Goal: Find specific page/section: Find specific page/section

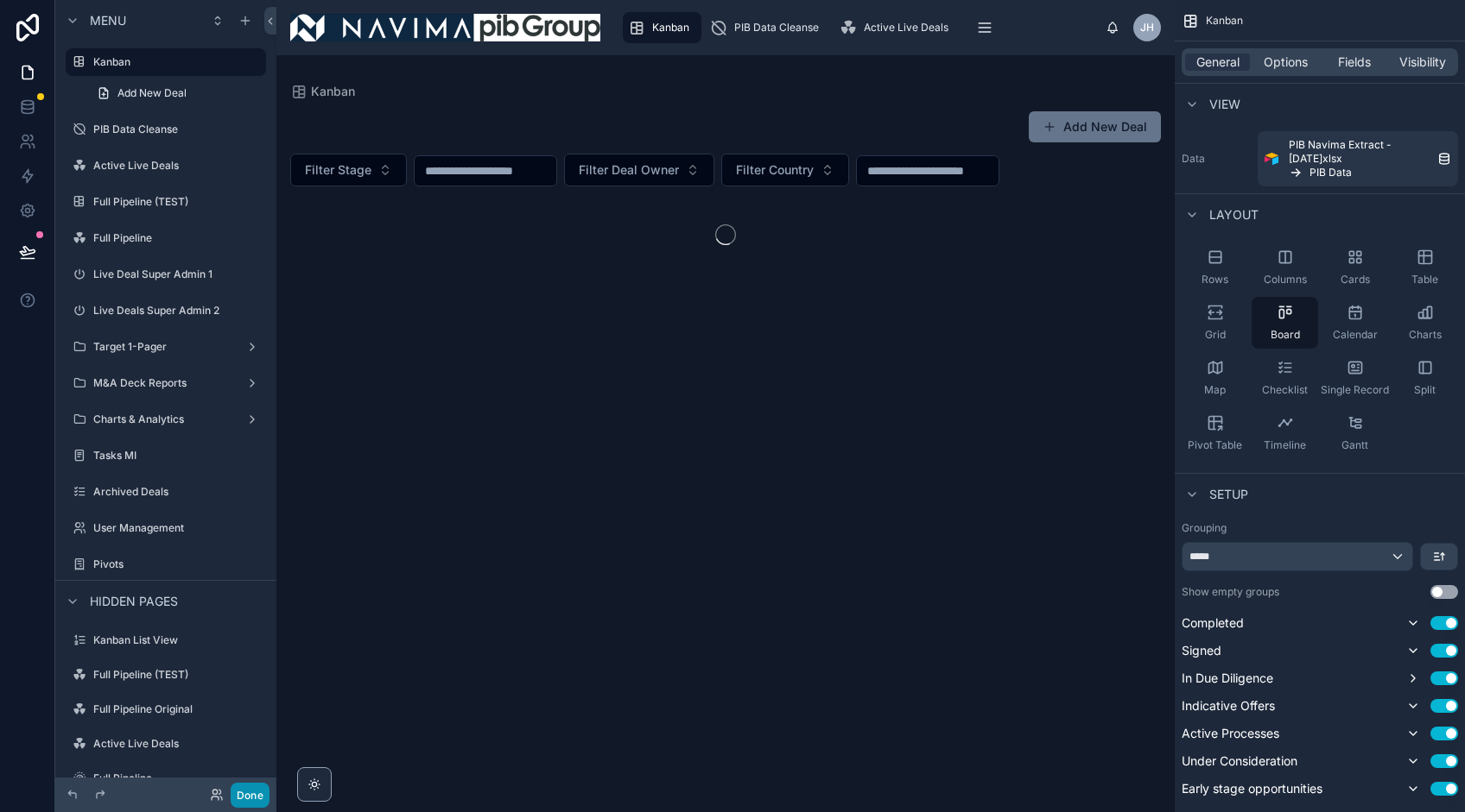
click at [248, 796] on button "Done" at bounding box center [249, 796] width 39 height 25
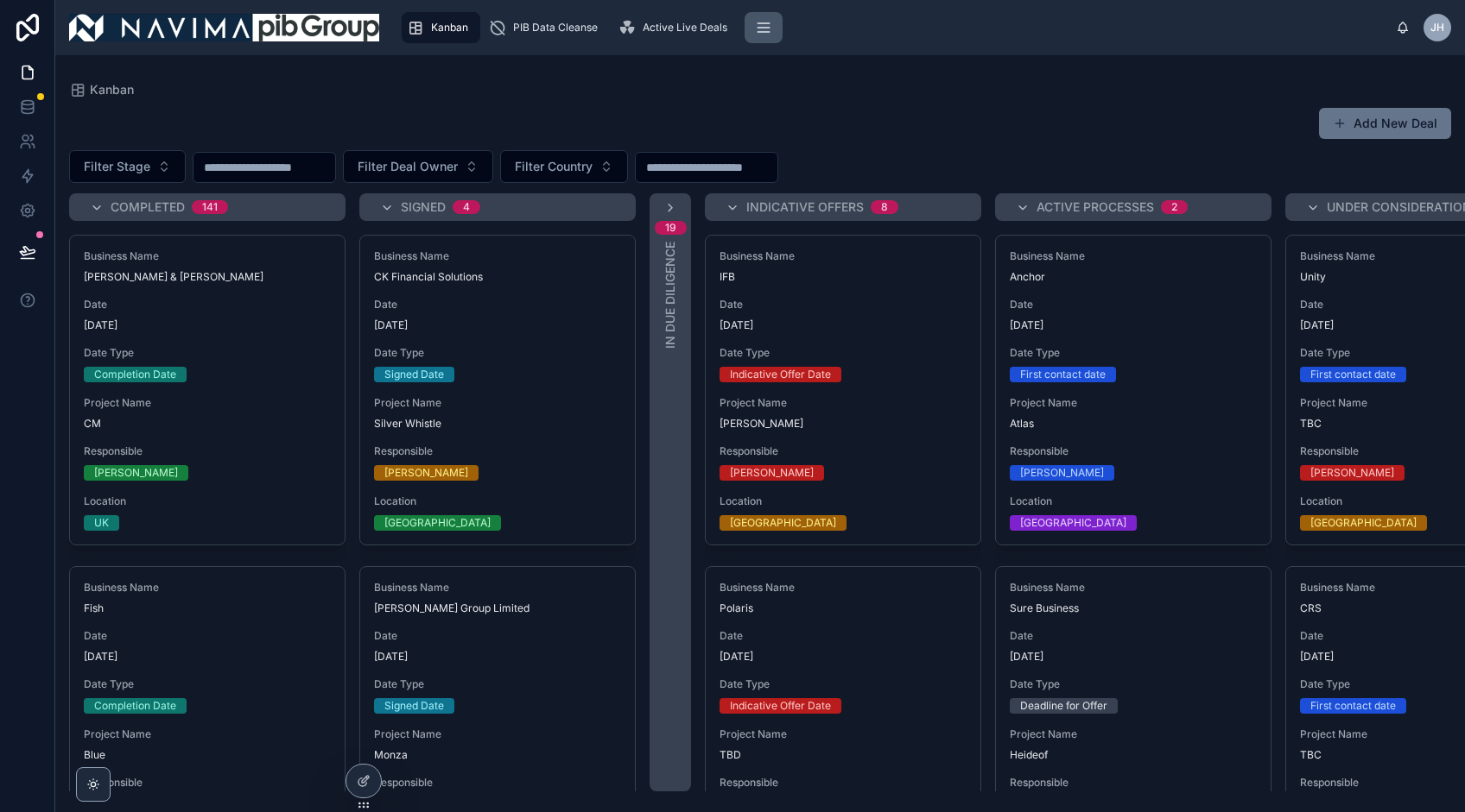
click at [533, 30] on div "Full Pipeline (TEST)" at bounding box center [470, 27] width 126 height 28
click at [533, 28] on div "Full Pipeline (TEST)" at bounding box center [470, 27] width 126 height 28
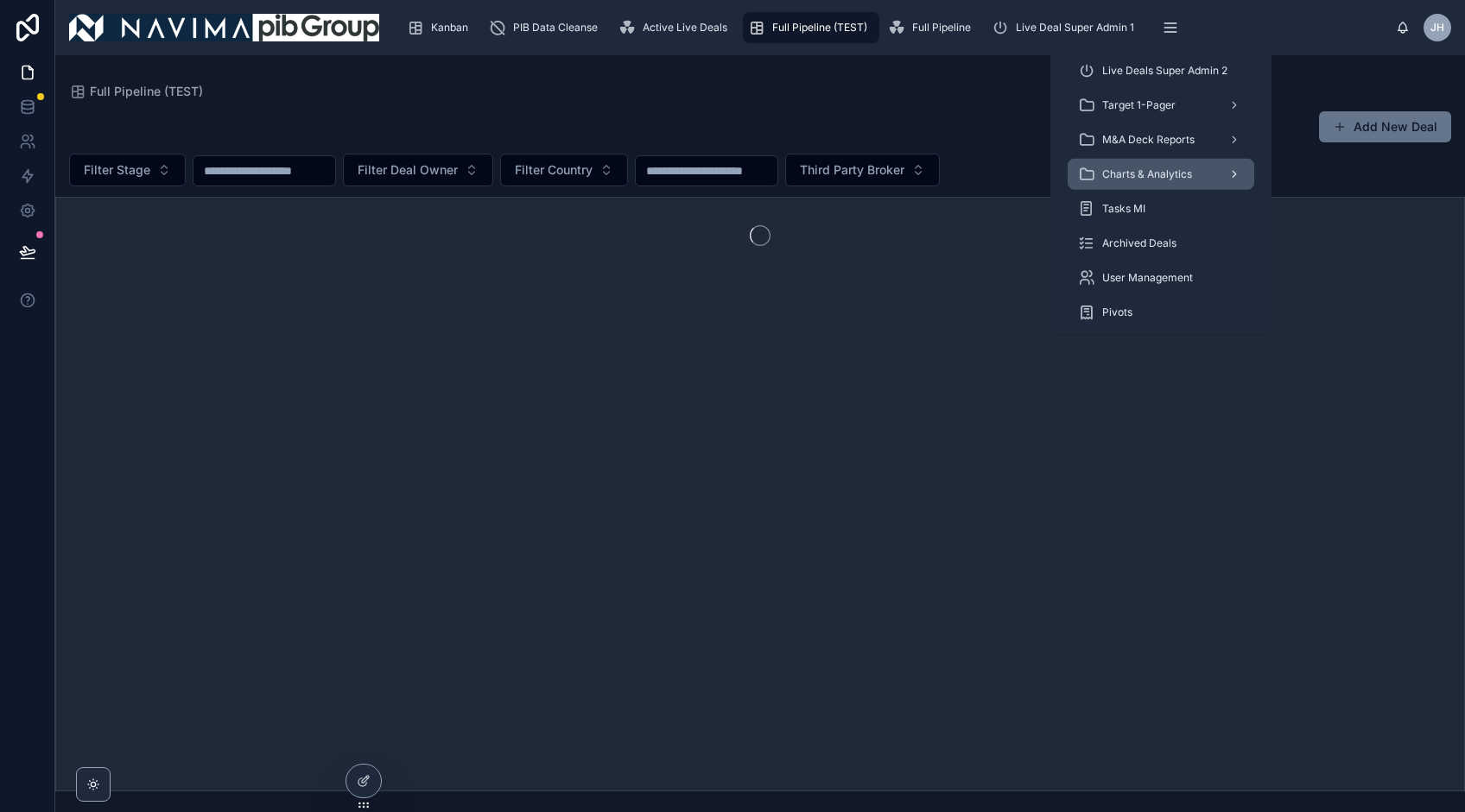
click at [1138, 177] on span "Charts & Analytics" at bounding box center [1147, 174] width 90 height 13
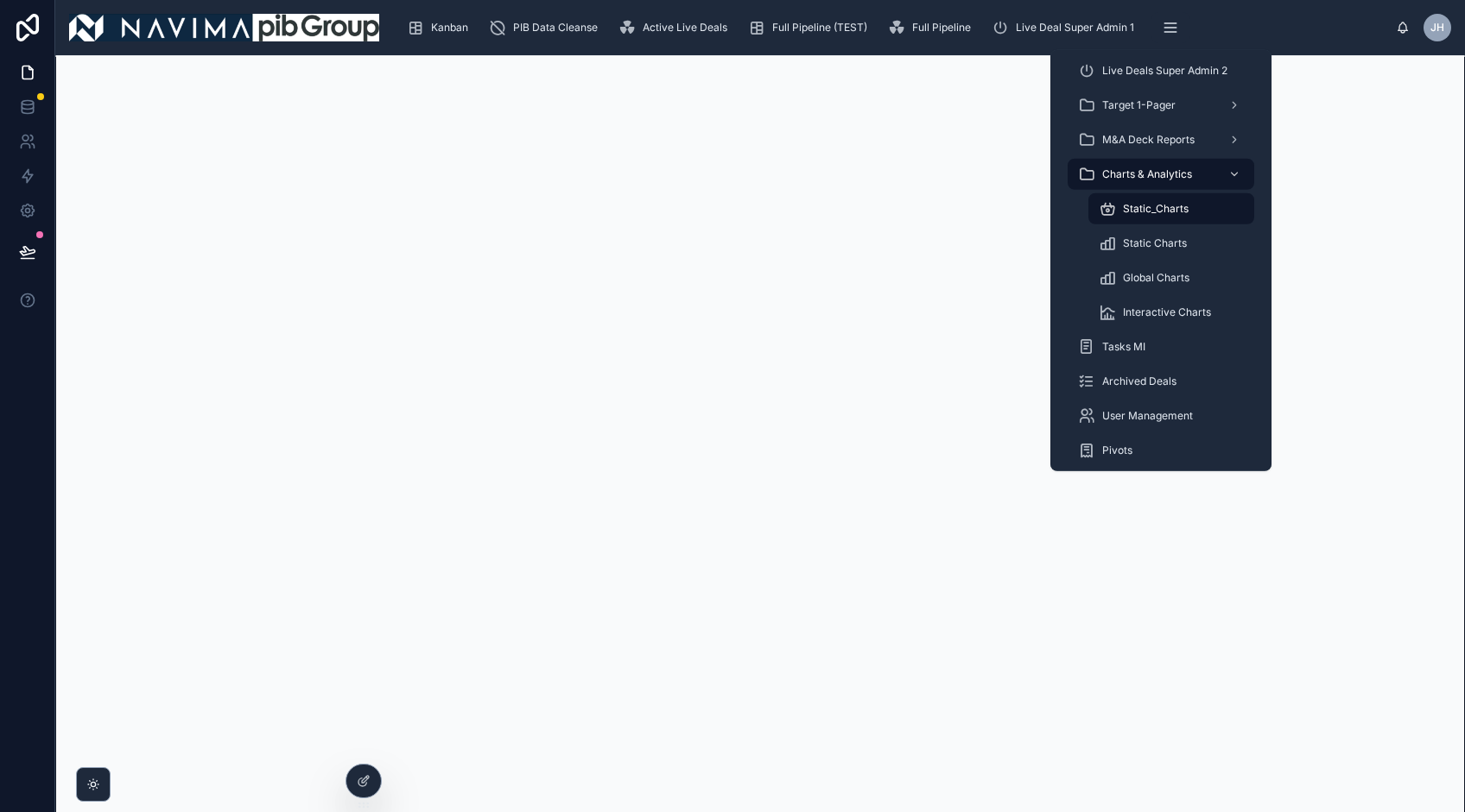
click at [1148, 212] on span "Static_Charts" at bounding box center [1155, 208] width 66 height 13
click at [1168, 139] on span "M&A Deck Reports" at bounding box center [1148, 139] width 93 height 13
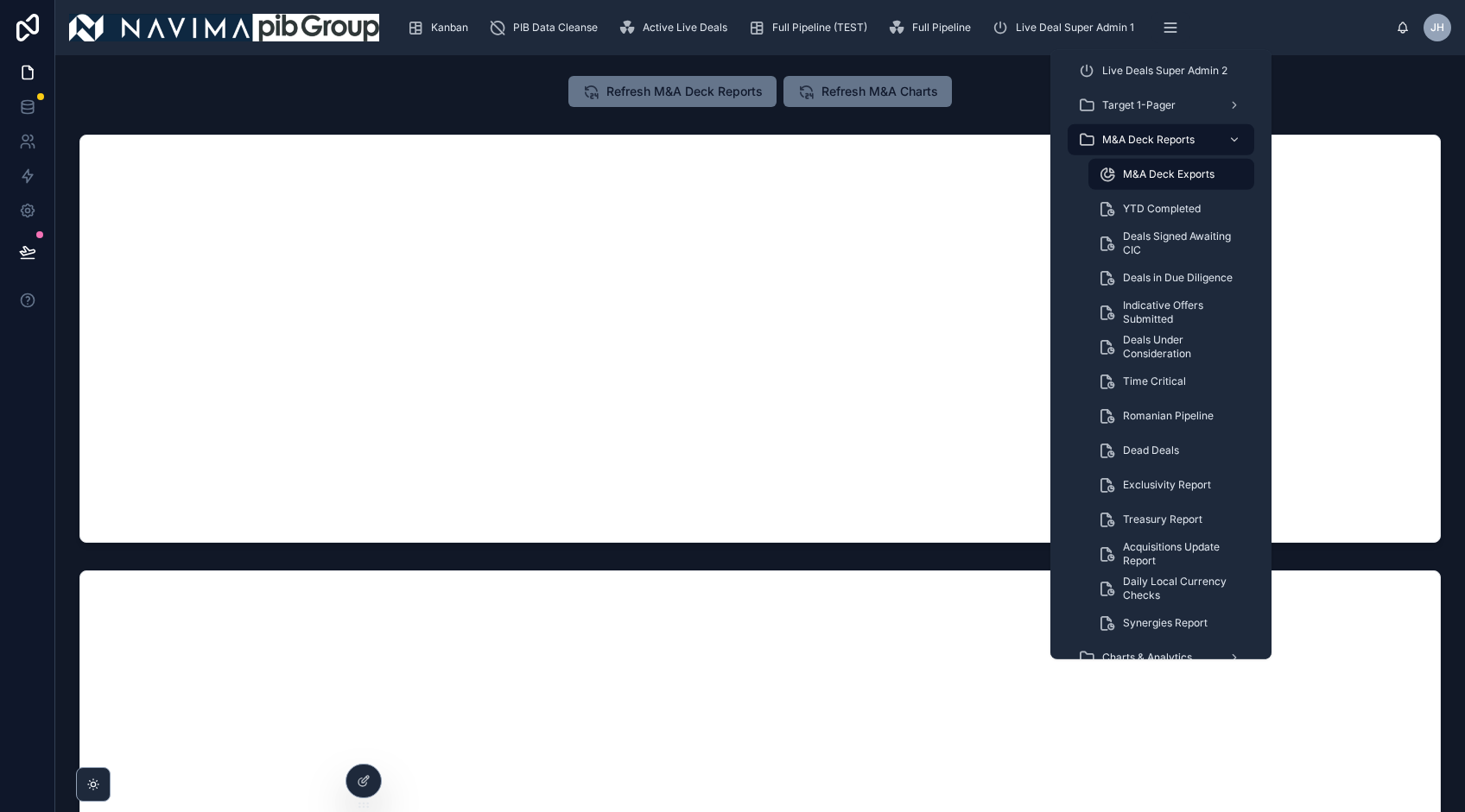
click at [1168, 173] on span "M&A Deck Exports" at bounding box center [1169, 174] width 92 height 13
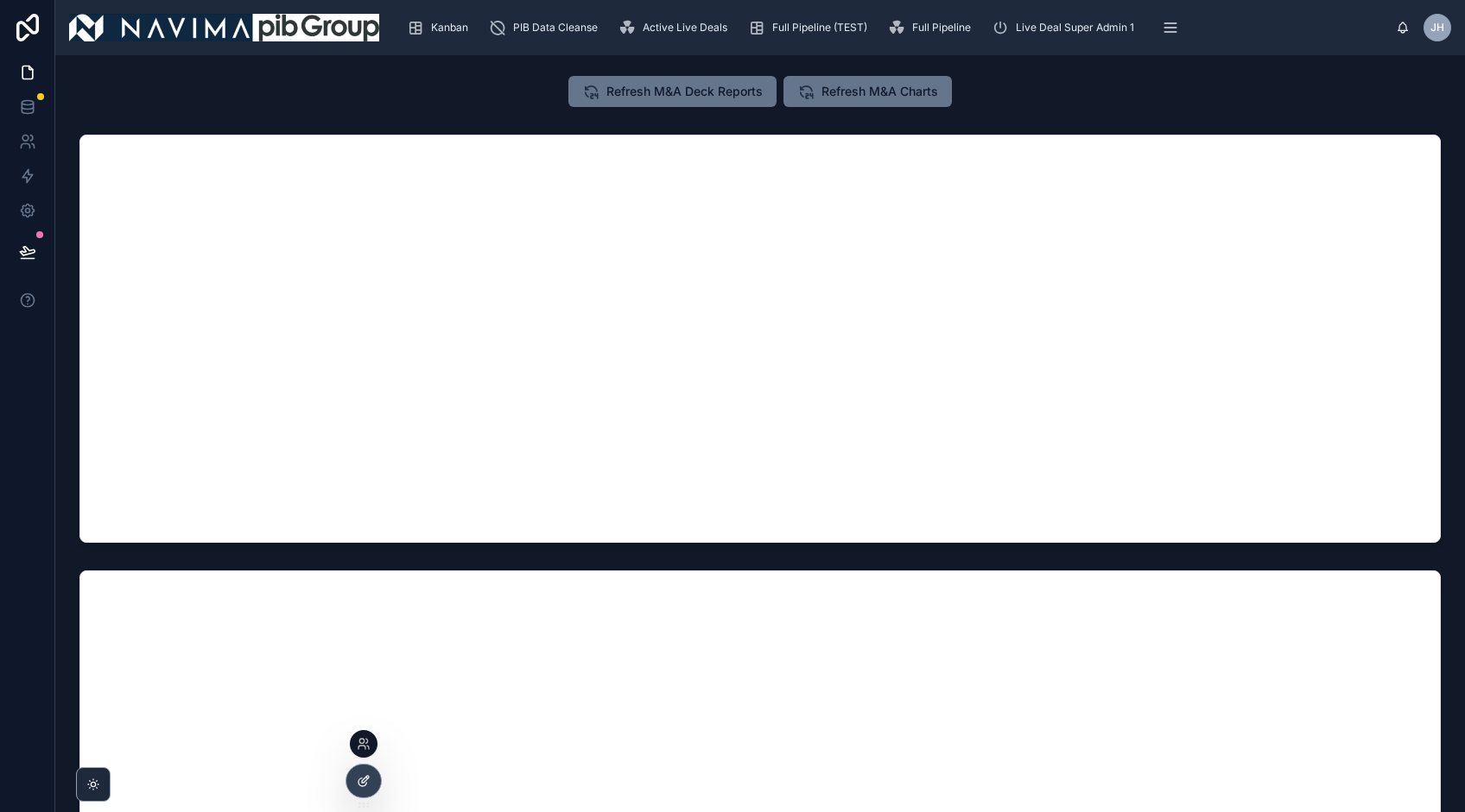
click at [363, 775] on icon at bounding box center [363, 781] width 13 height 13
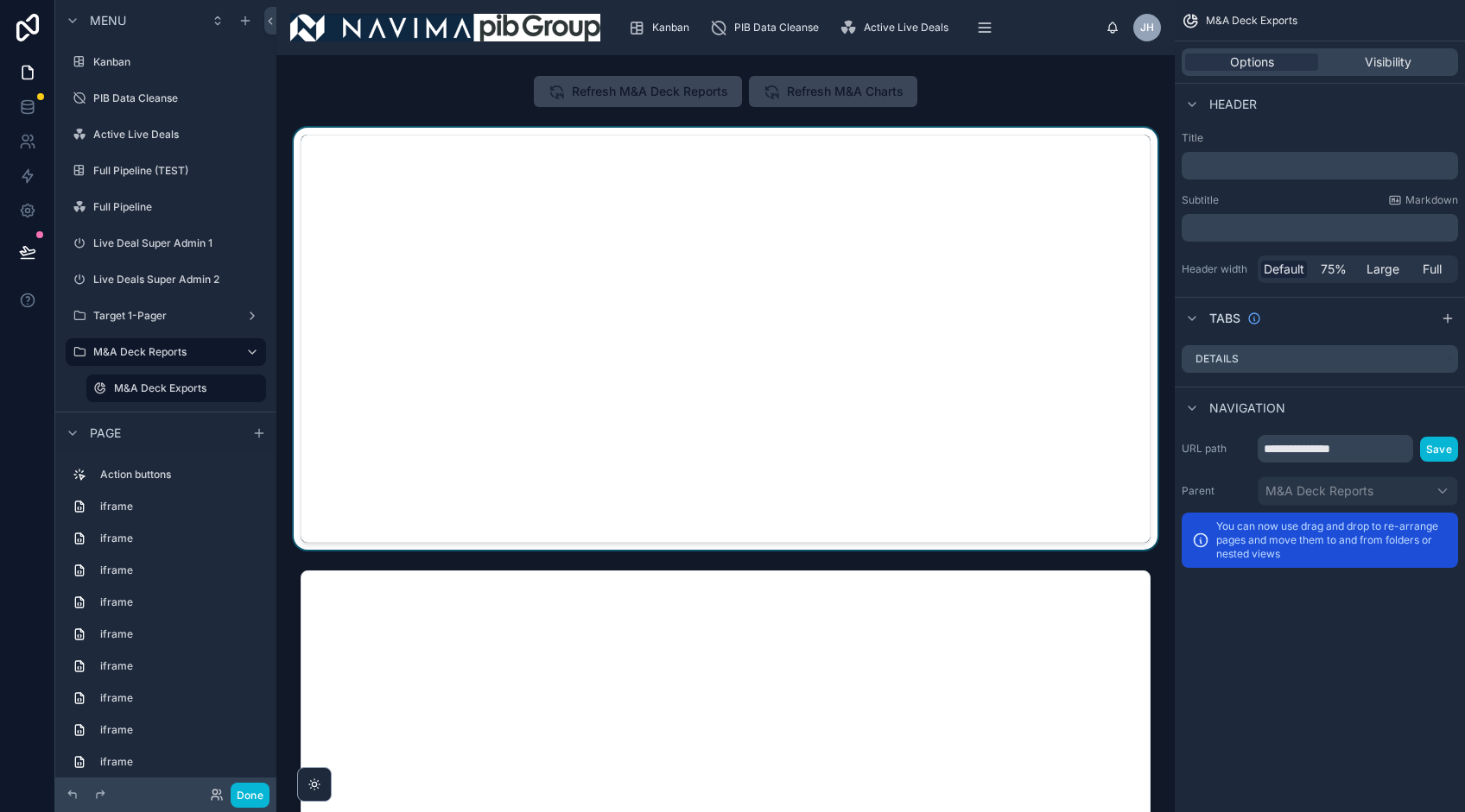
click at [964, 321] on div at bounding box center [725, 339] width 871 height 422
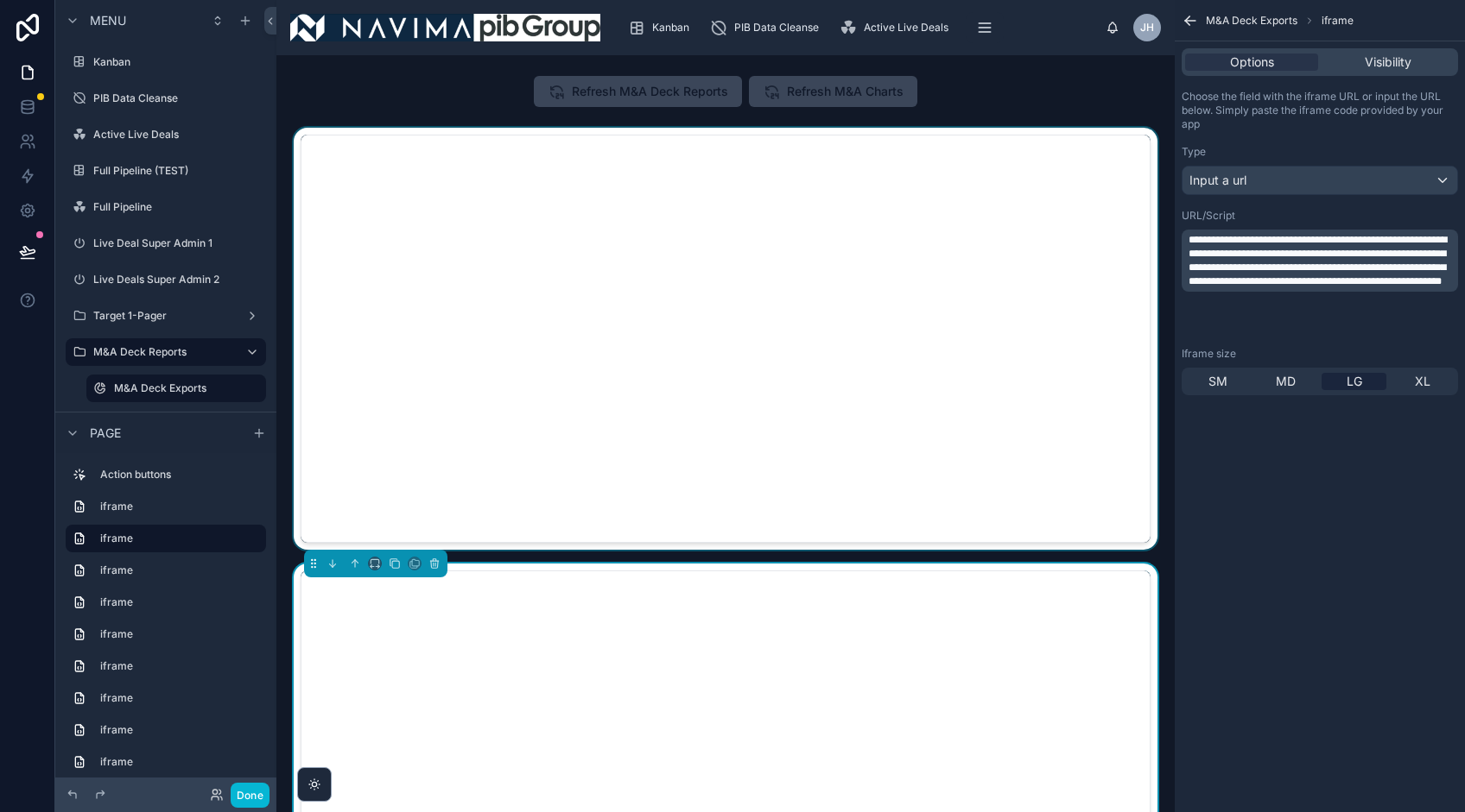
click at [1027, 328] on div at bounding box center [725, 339] width 871 height 422
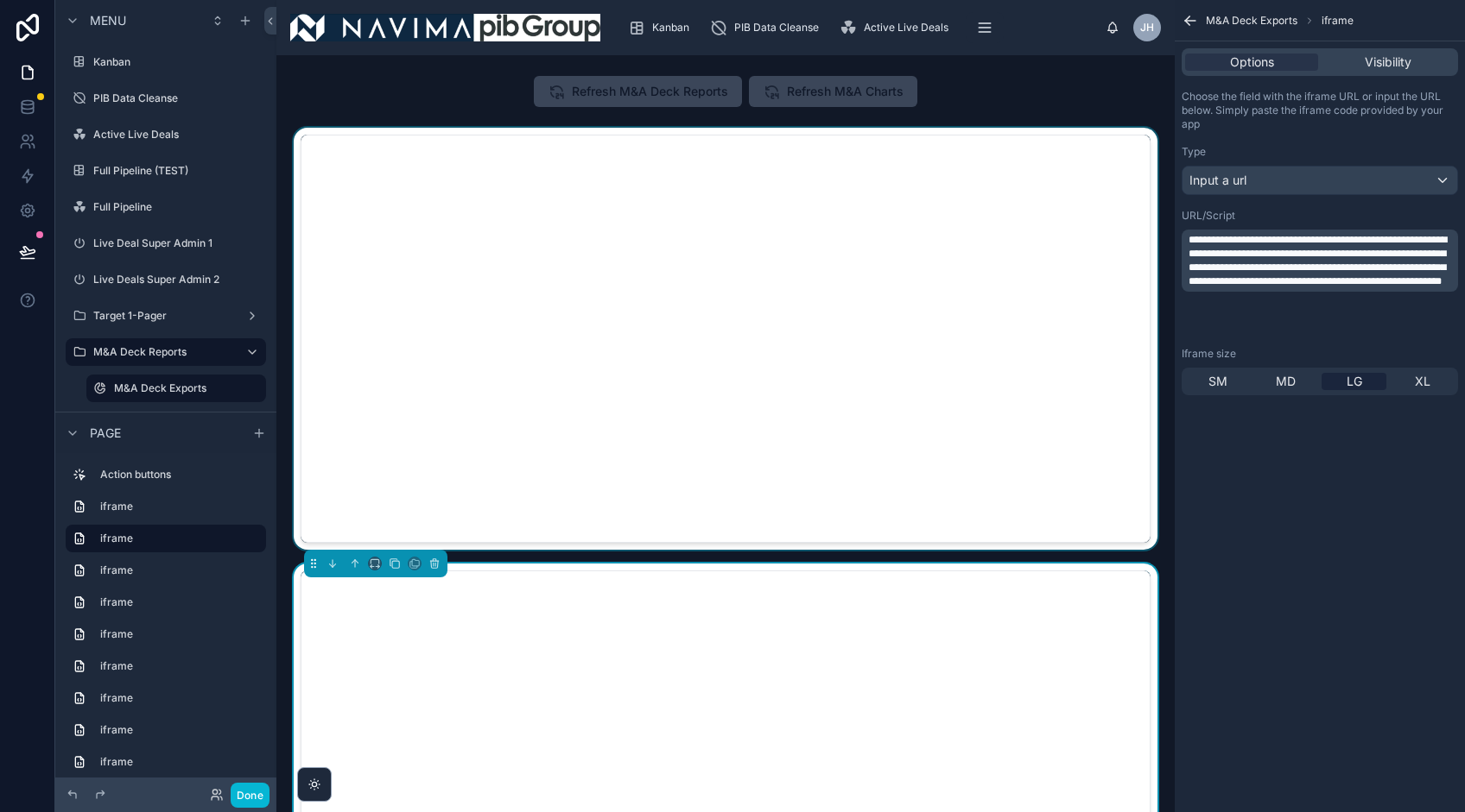
click at [1015, 324] on div at bounding box center [725, 339] width 871 height 422
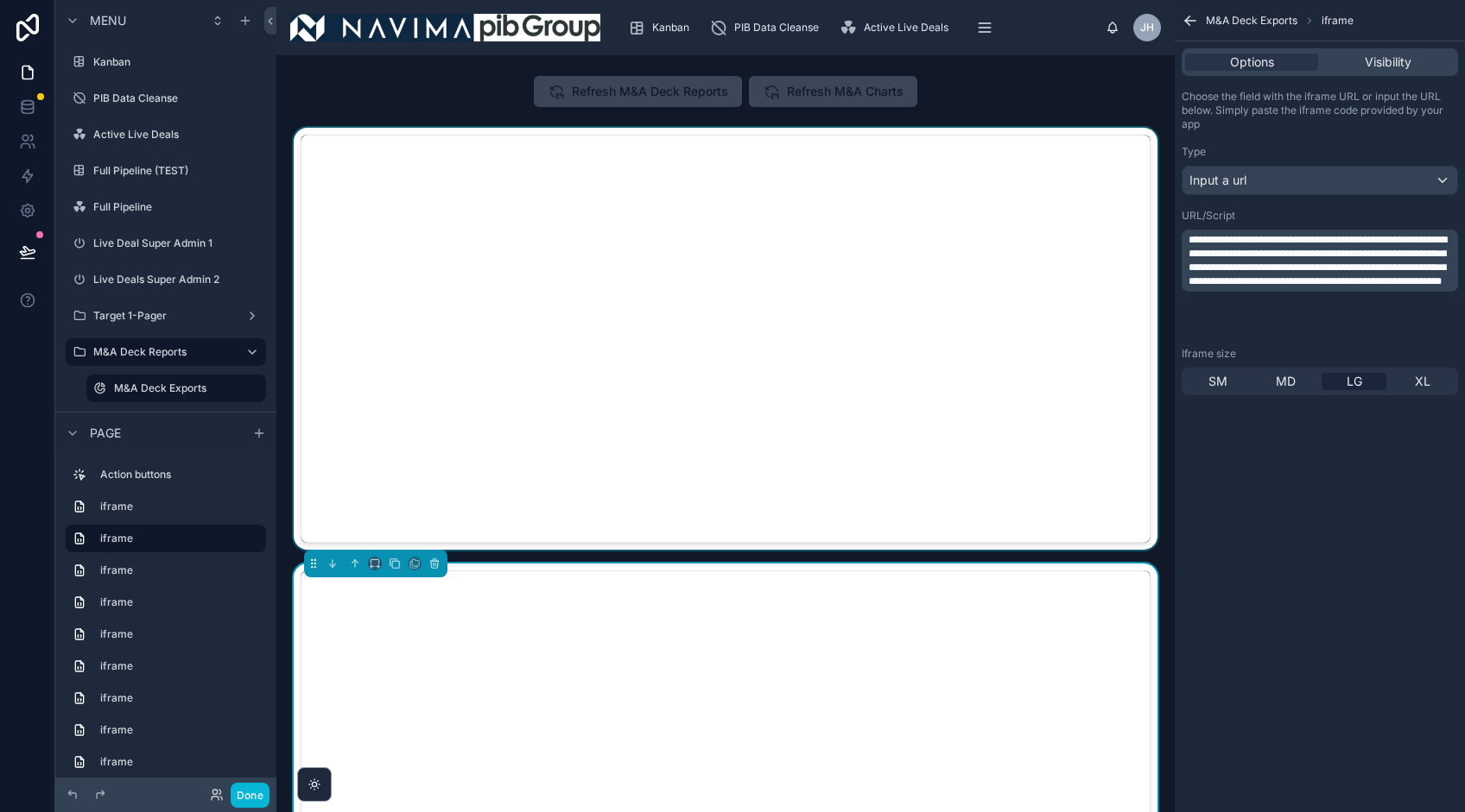
click at [1050, 435] on div at bounding box center [725, 339] width 871 height 422
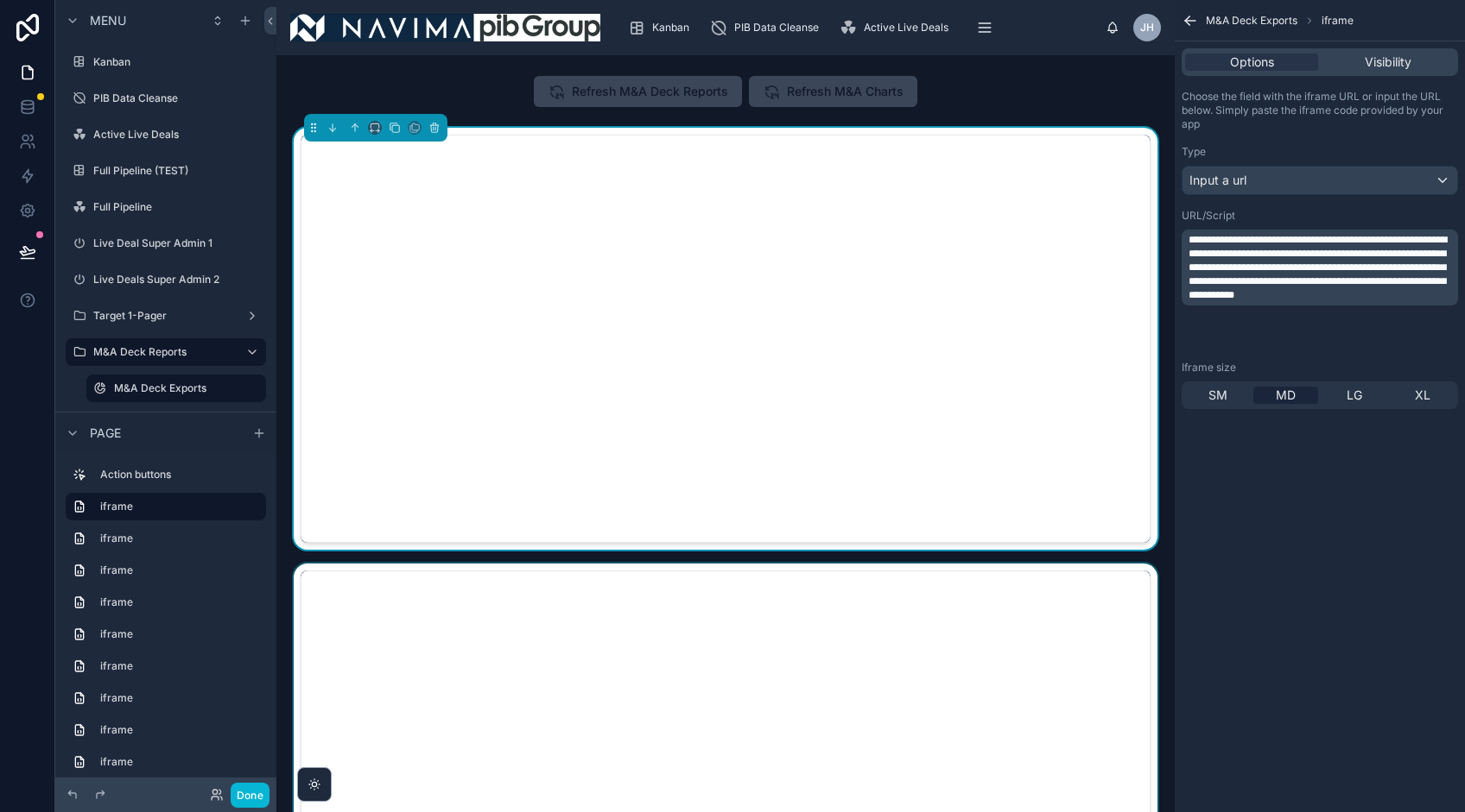
click at [1361, 300] on span "**********" at bounding box center [1318, 267] width 258 height 66
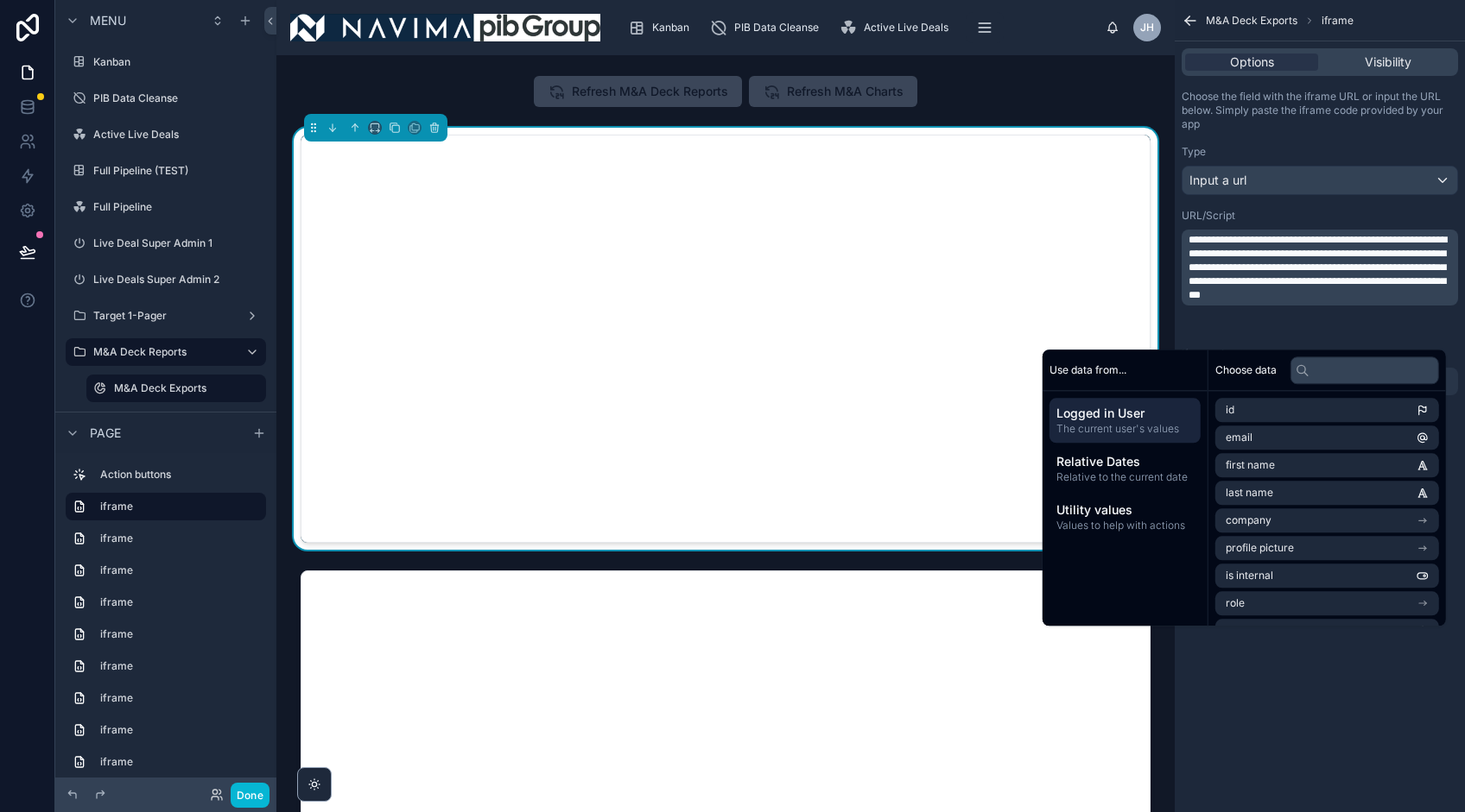
click at [1268, 214] on div "URL/Script" at bounding box center [1319, 216] width 276 height 13
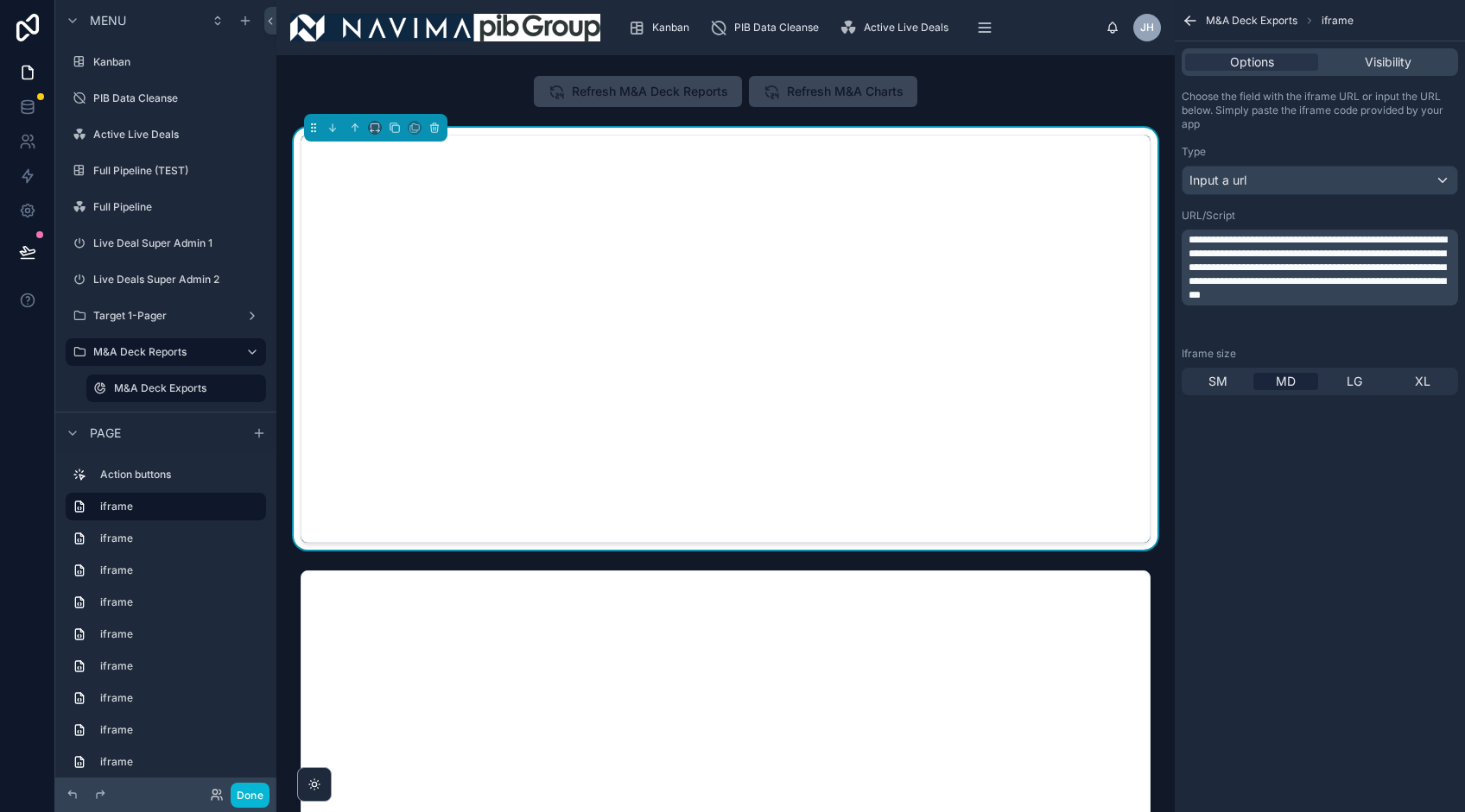
click at [1303, 300] on span "**********" at bounding box center [1318, 267] width 258 height 66
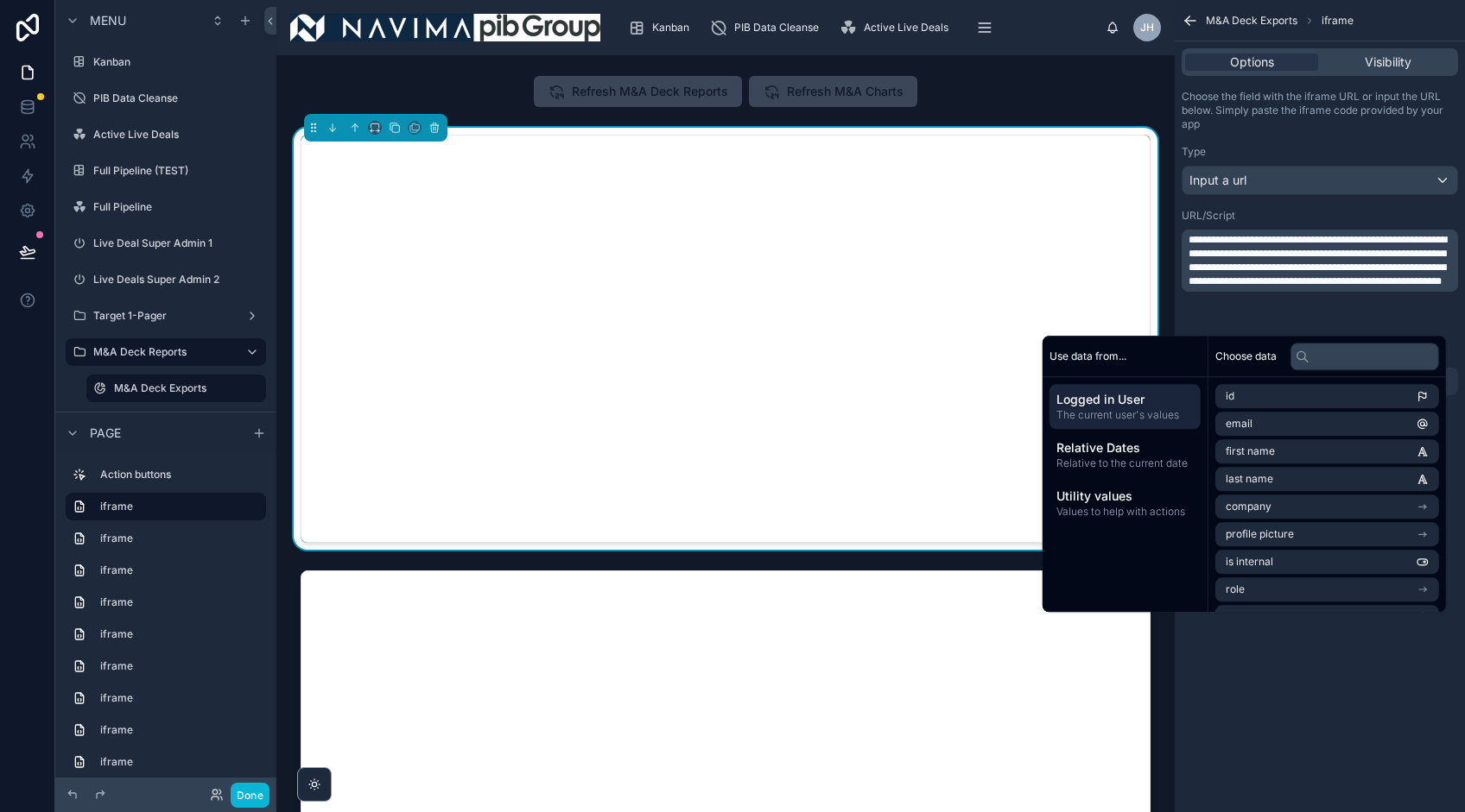
click at [1316, 205] on div "**********" at bounding box center [1320, 243] width 291 height 319
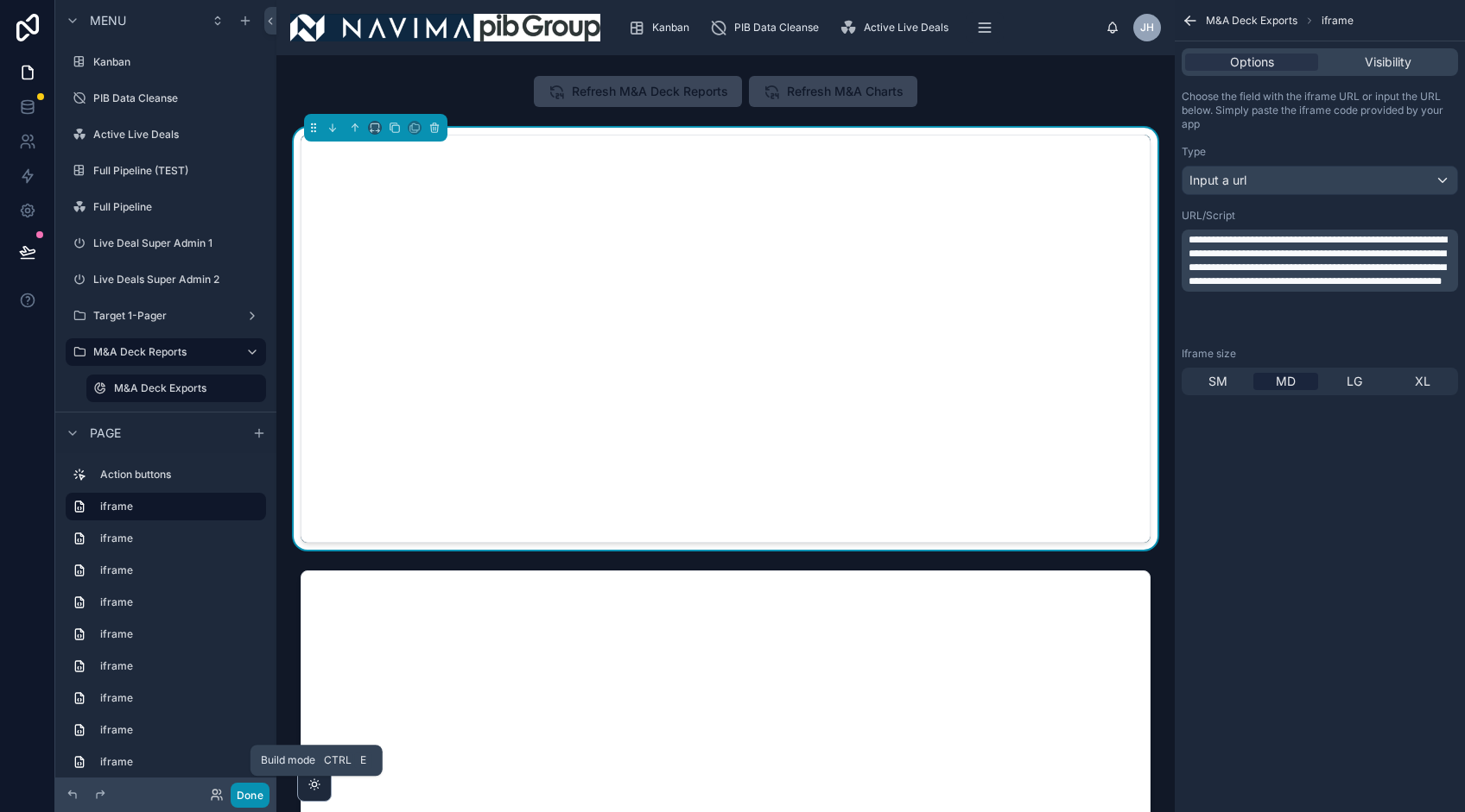
click at [247, 787] on button "Done" at bounding box center [249, 796] width 39 height 25
